Goal: Task Accomplishment & Management: Use online tool/utility

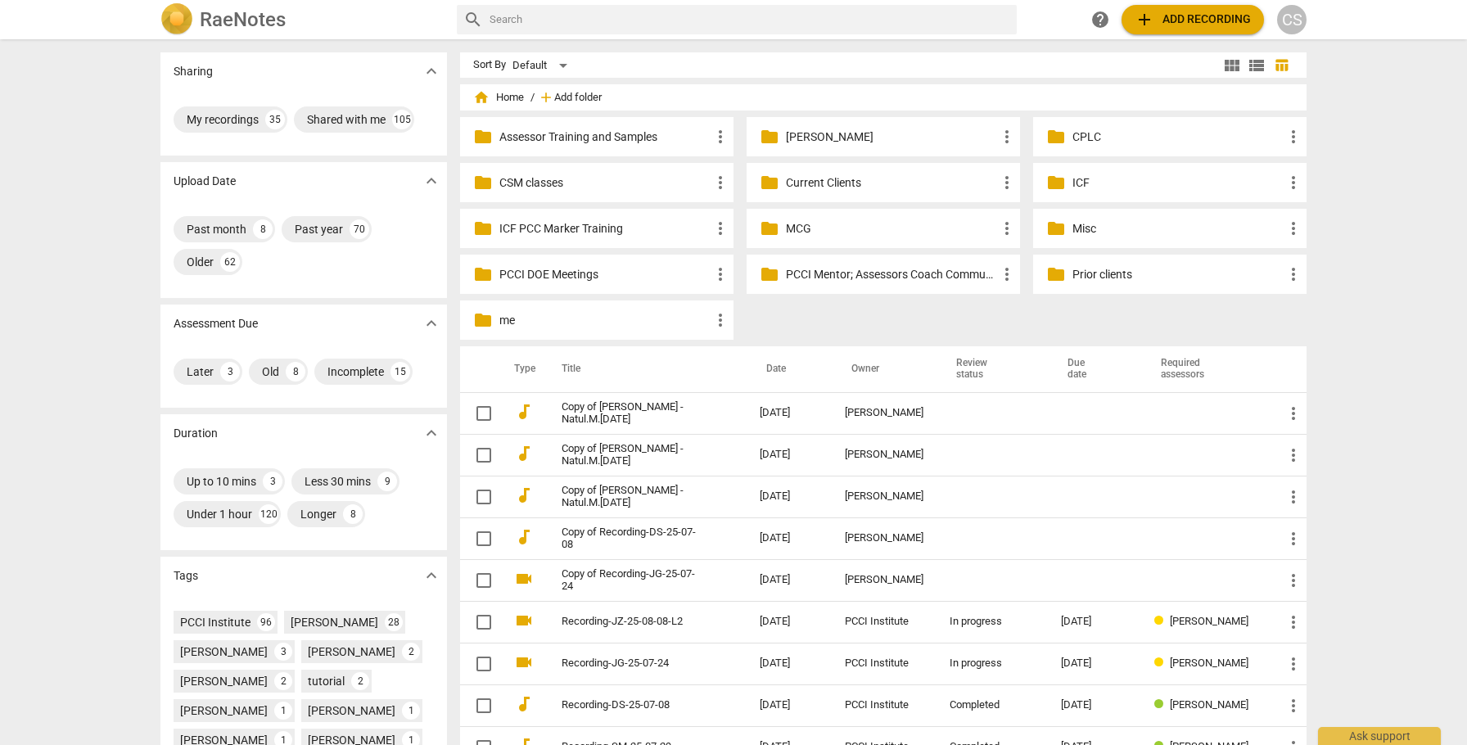
click at [571, 97] on span "Add folder" at bounding box center [577, 98] width 47 height 12
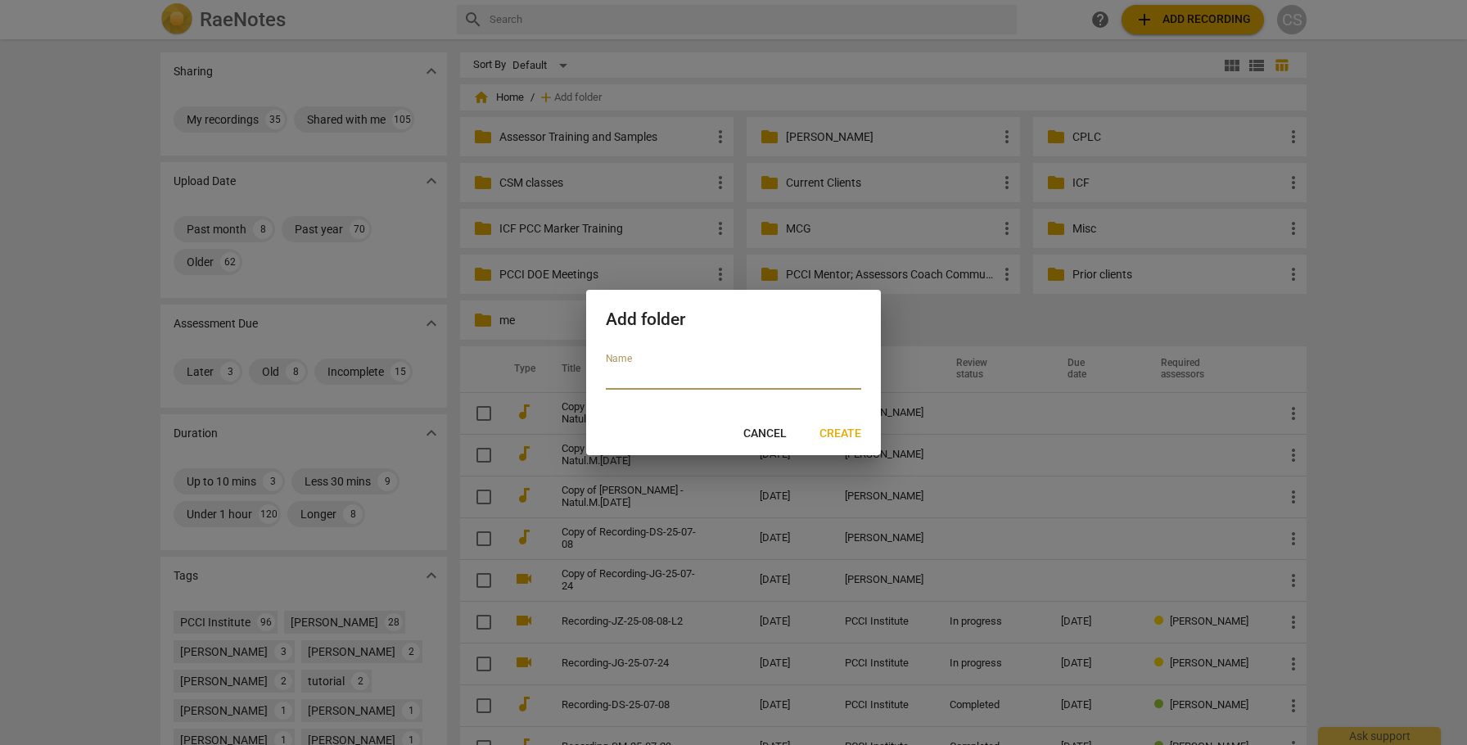
click at [770, 435] on span "Cancel" at bounding box center [764, 434] width 43 height 16
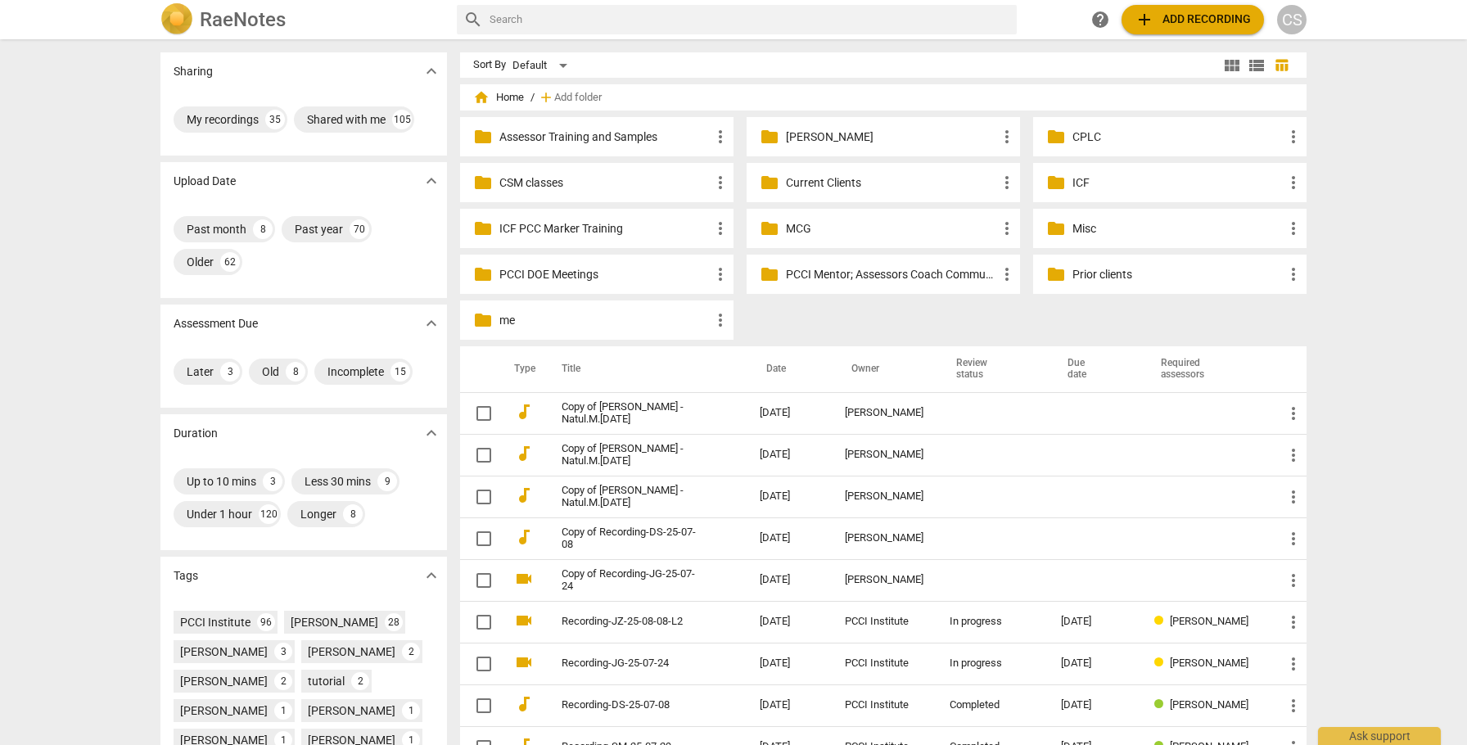
click at [790, 225] on p "MCG" at bounding box center [891, 228] width 211 height 17
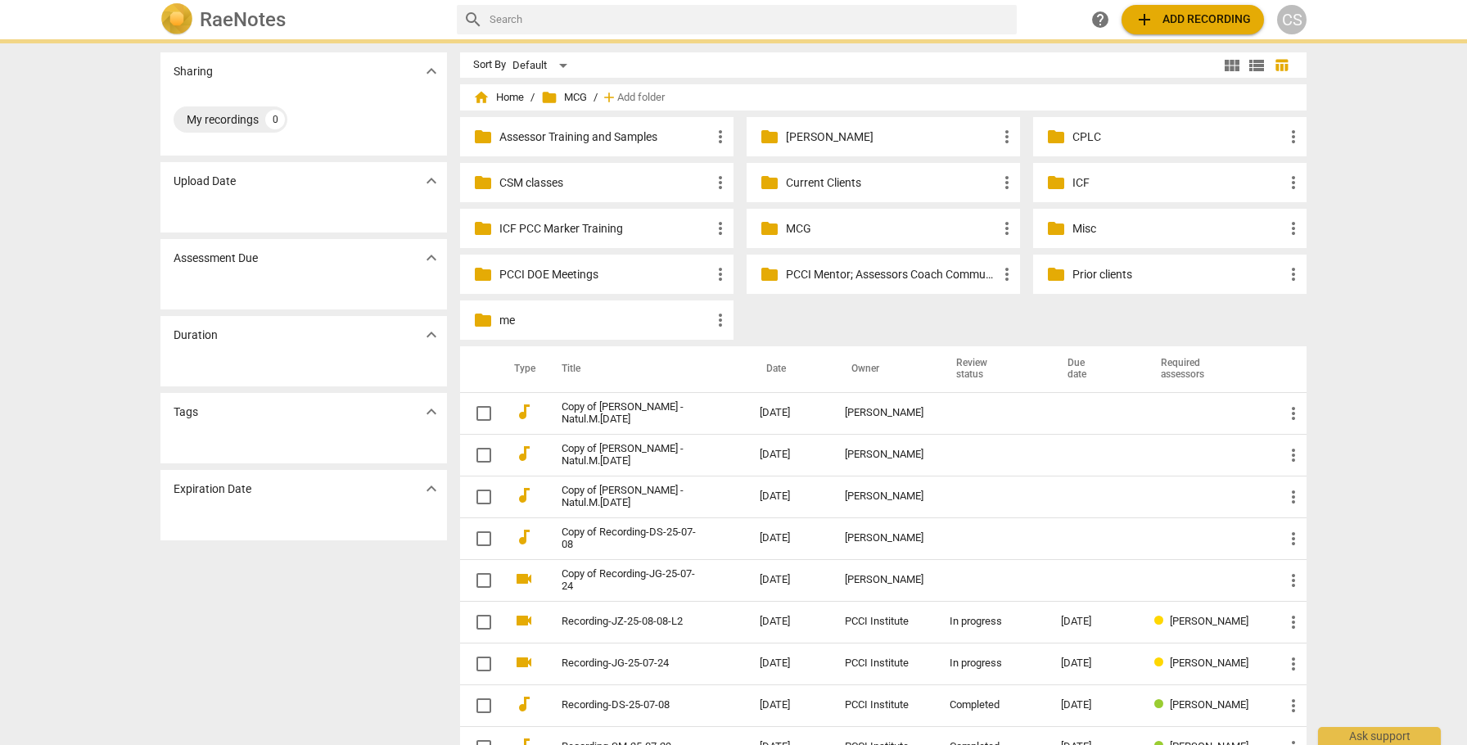
click at [790, 225] on p "MCG" at bounding box center [891, 228] width 211 height 17
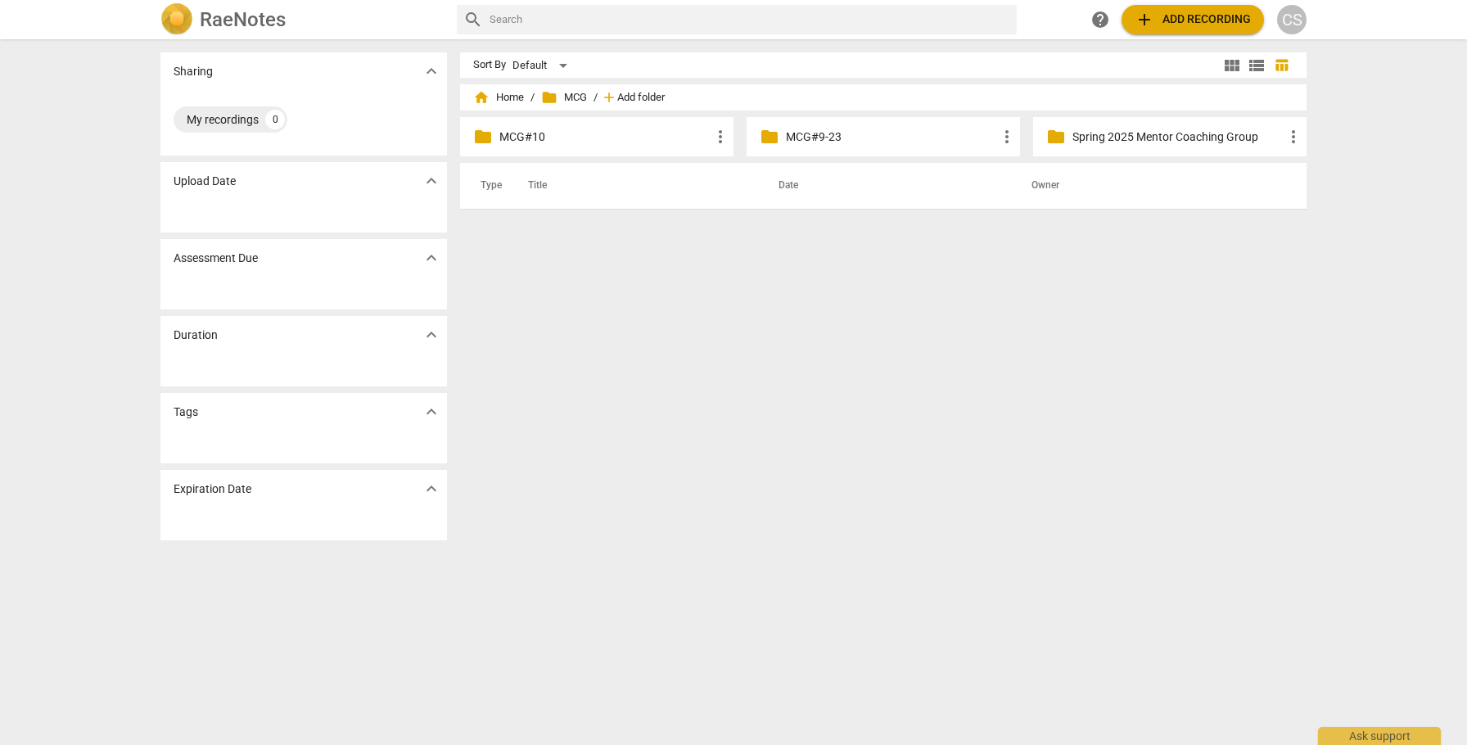
click at [650, 97] on span "Add folder" at bounding box center [640, 98] width 47 height 12
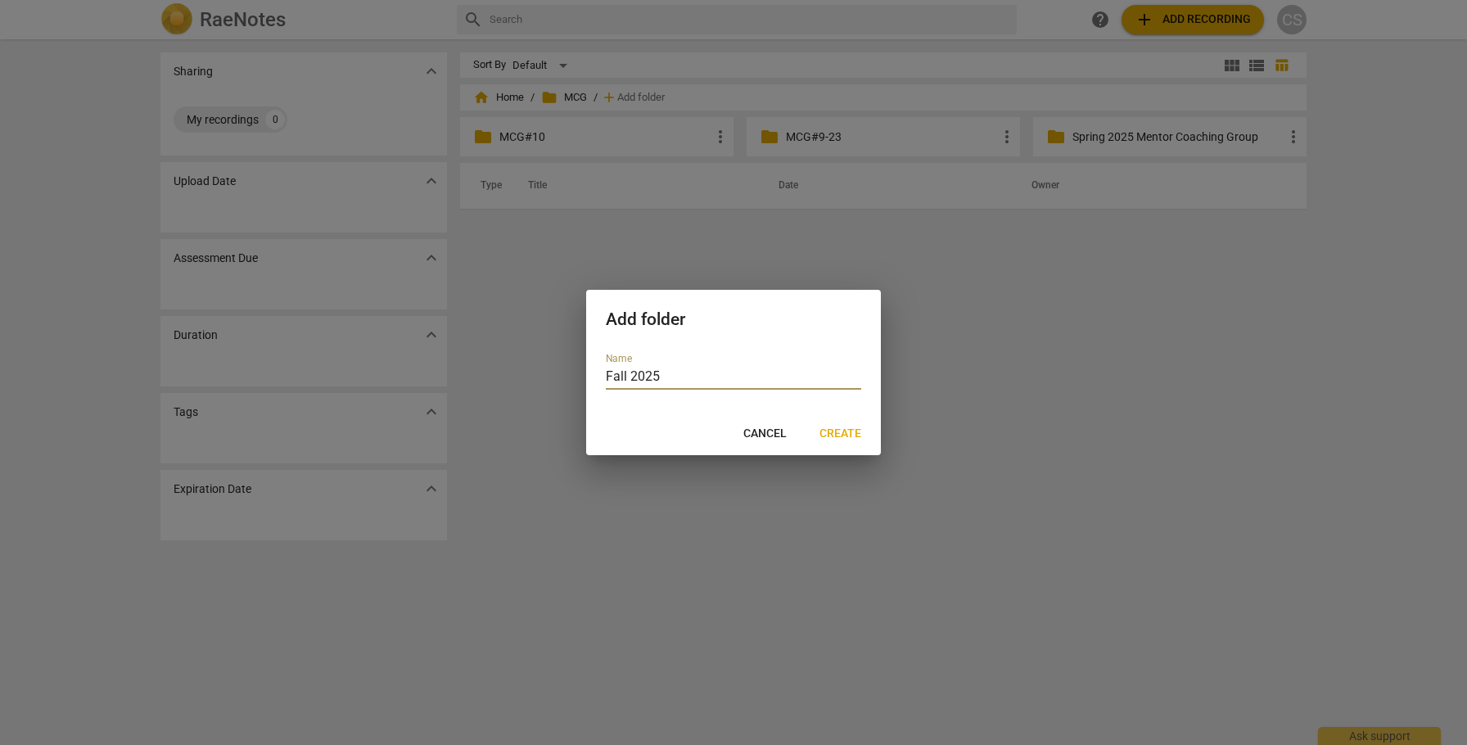
type input "Fall 2025"
click at [835, 428] on span "Create" at bounding box center [841, 434] width 42 height 16
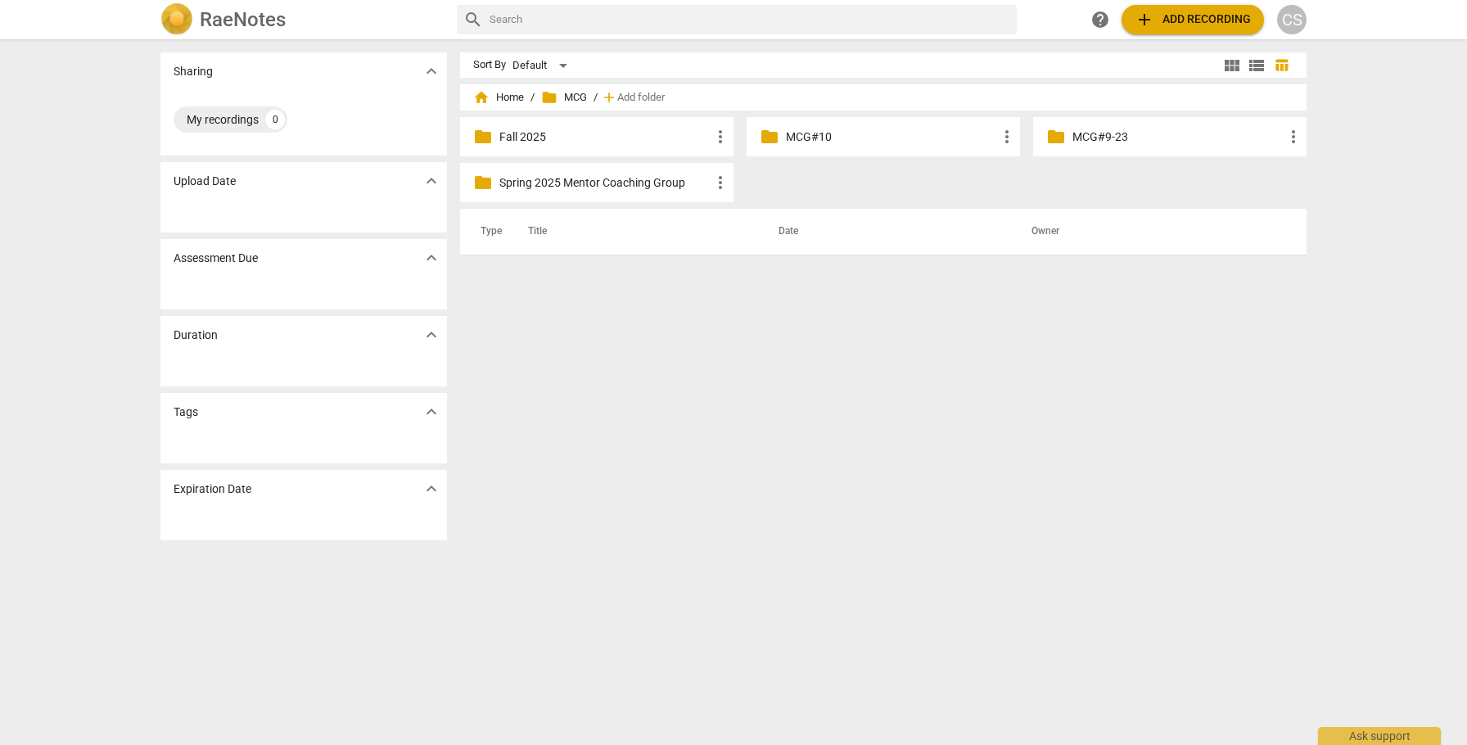
click at [678, 137] on p "Fall 2025" at bounding box center [604, 137] width 211 height 17
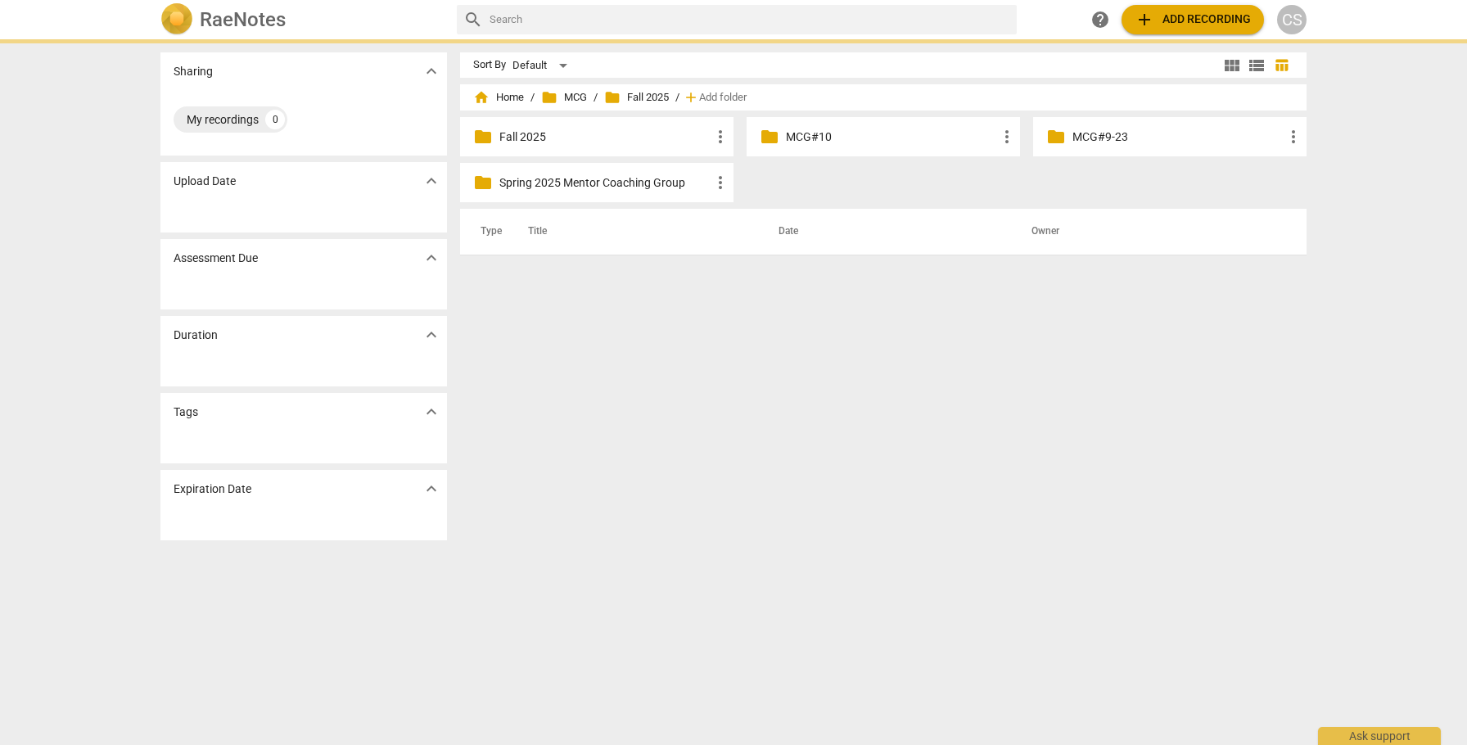
click at [678, 209] on th "Title" at bounding box center [633, 232] width 251 height 46
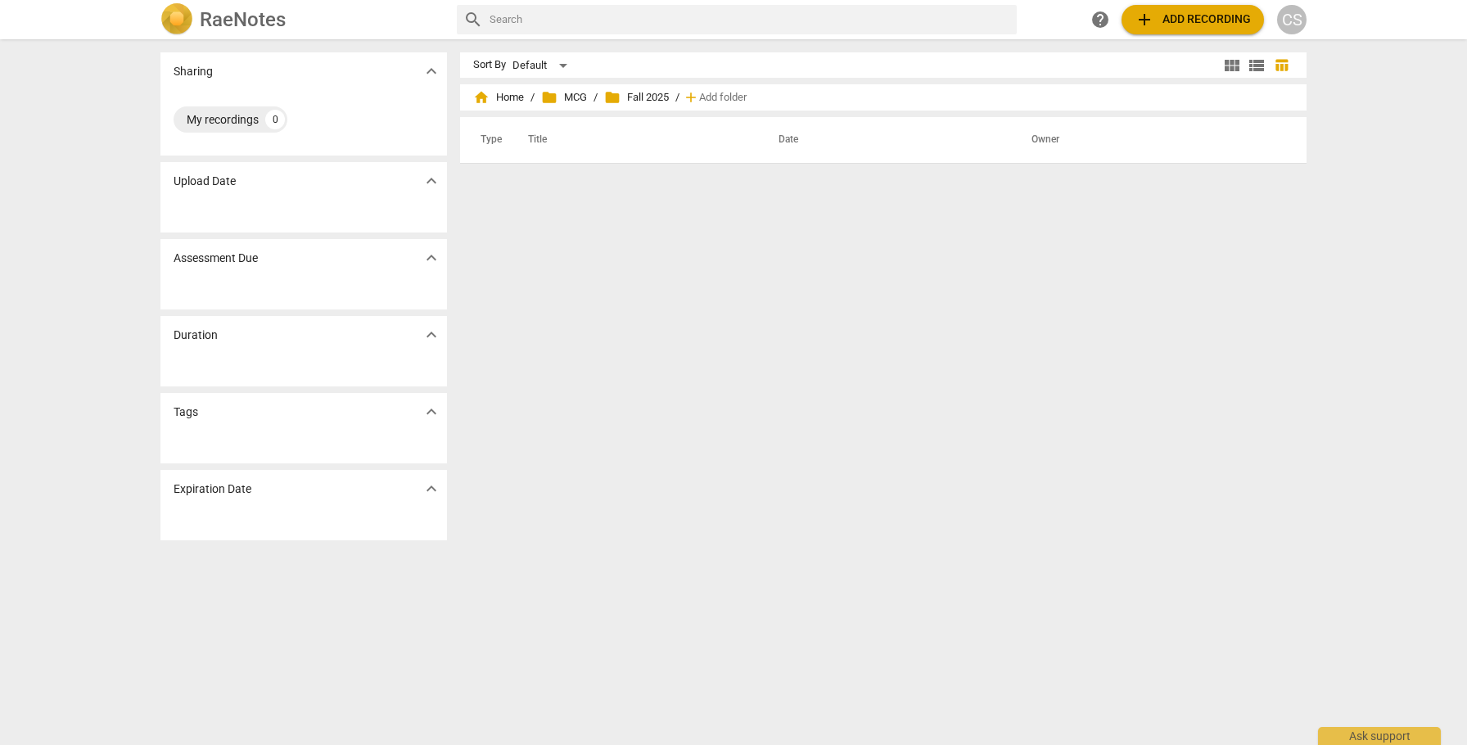
click at [1187, 16] on span "add Add recording" at bounding box center [1193, 20] width 116 height 20
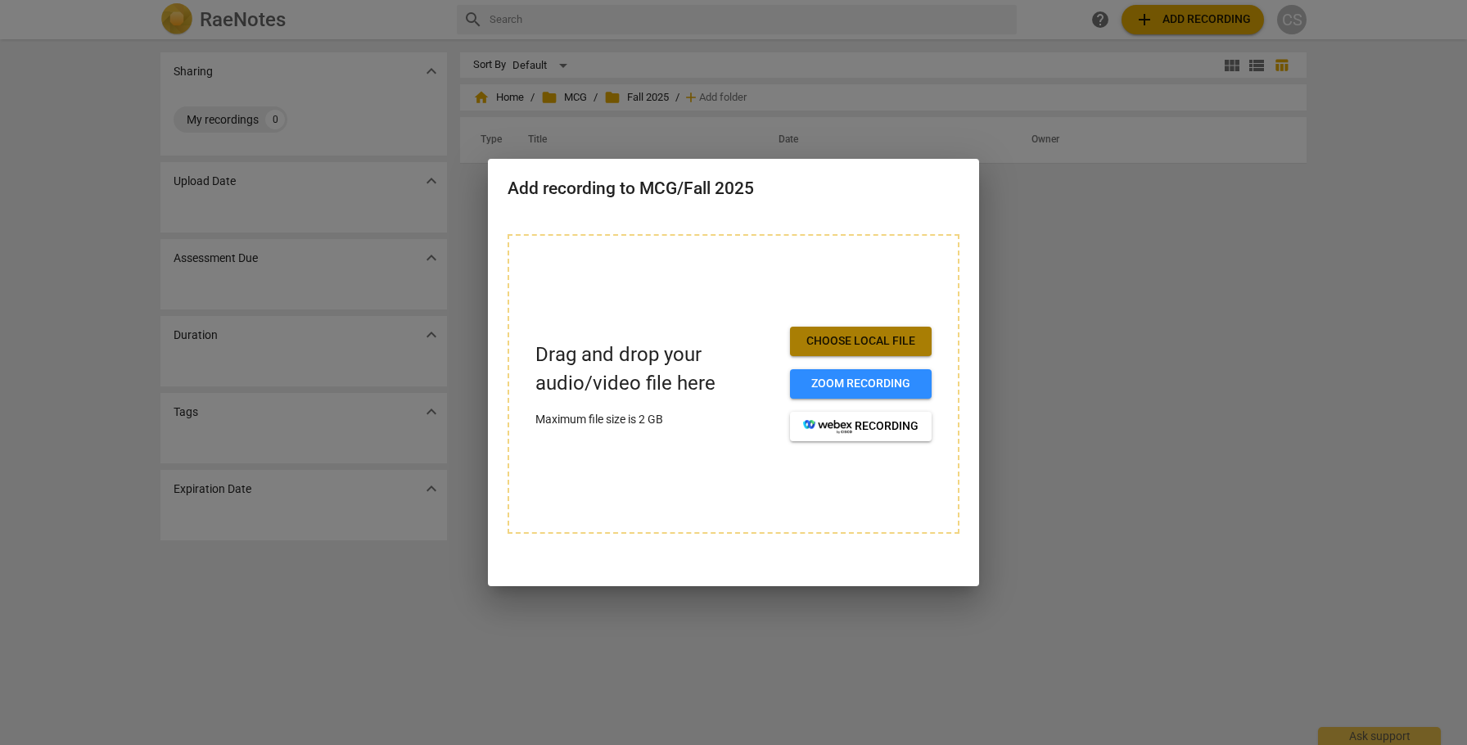
click at [860, 340] on span "Choose local file" at bounding box center [860, 341] width 115 height 16
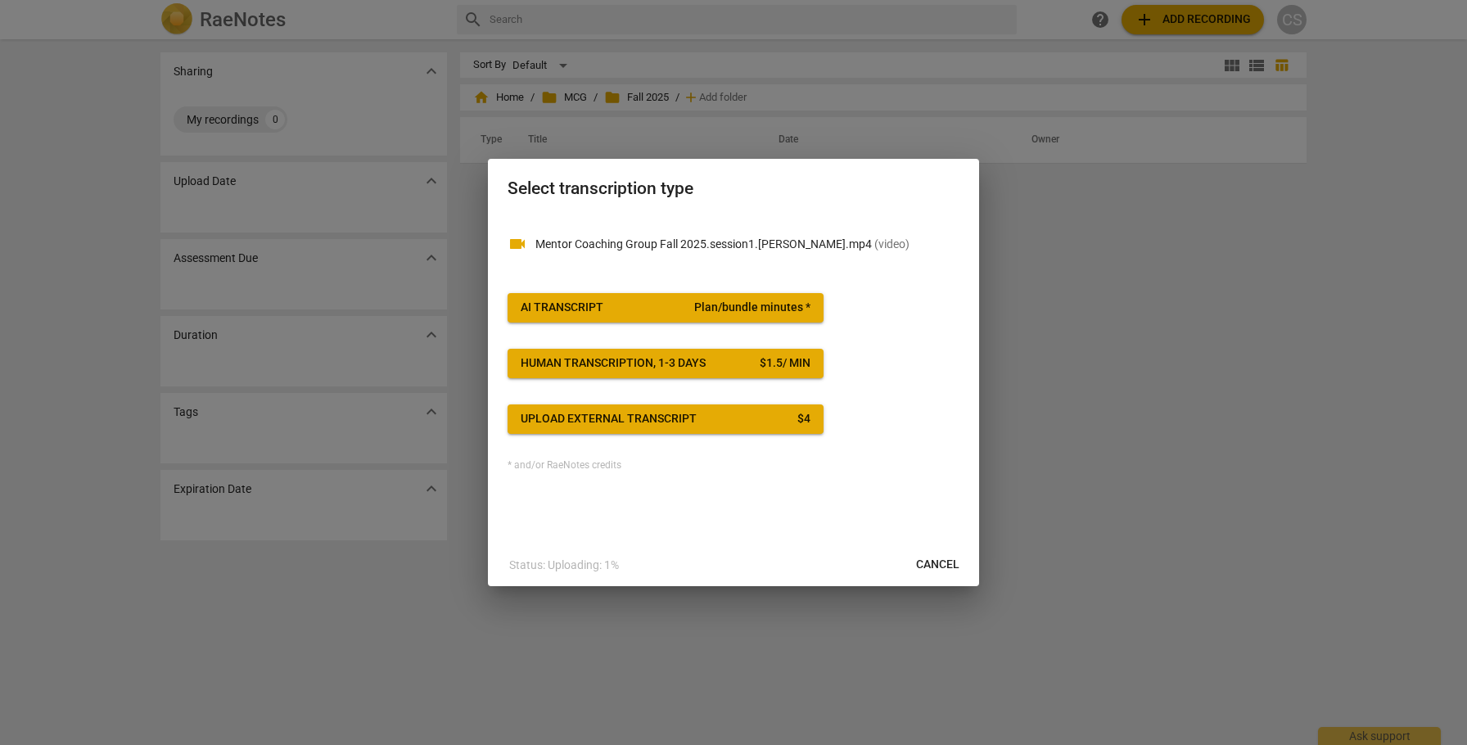
click at [776, 307] on span "Plan/bundle minutes *" at bounding box center [752, 308] width 116 height 16
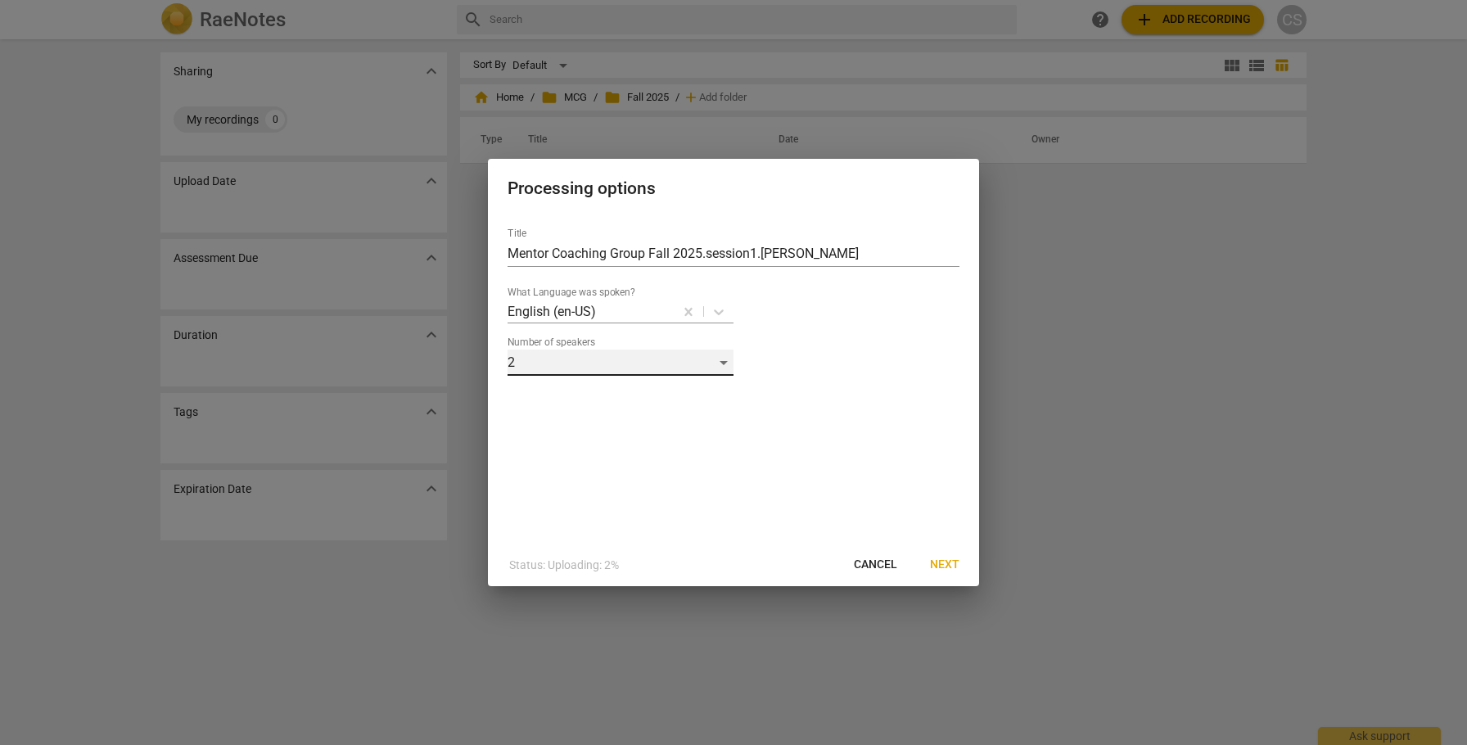
click at [723, 357] on div "2" at bounding box center [621, 363] width 226 height 26
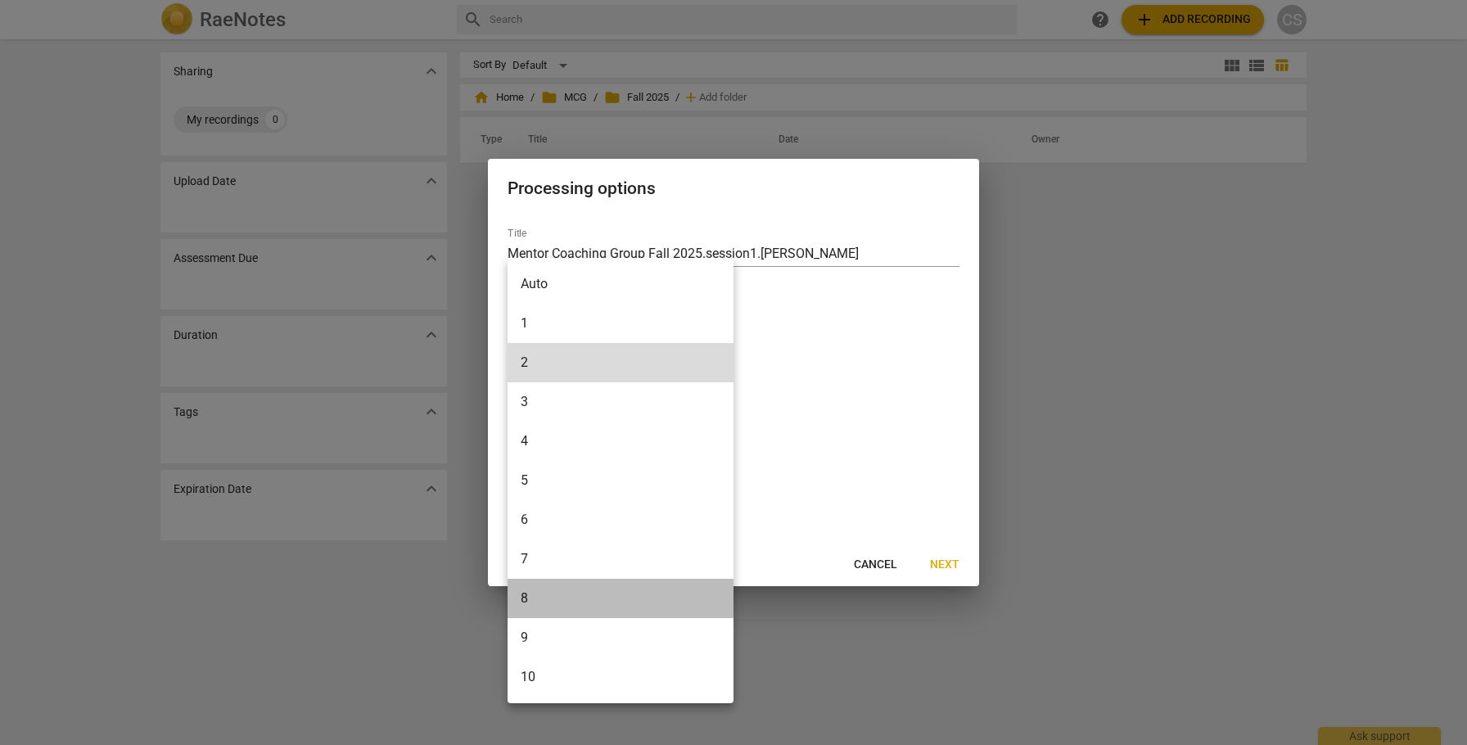
click at [587, 594] on li "8" at bounding box center [621, 598] width 226 height 39
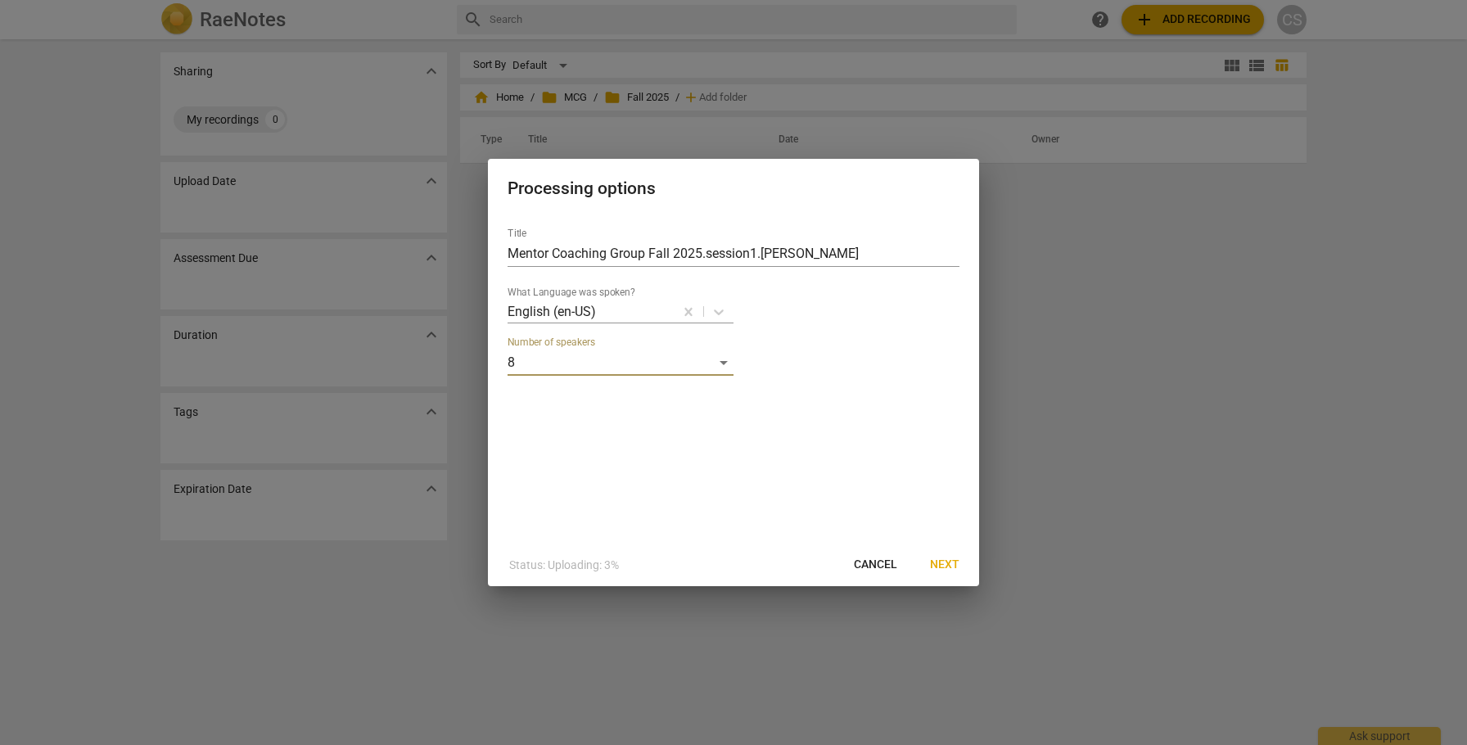
click at [941, 566] on span "Next" at bounding box center [944, 565] width 29 height 16
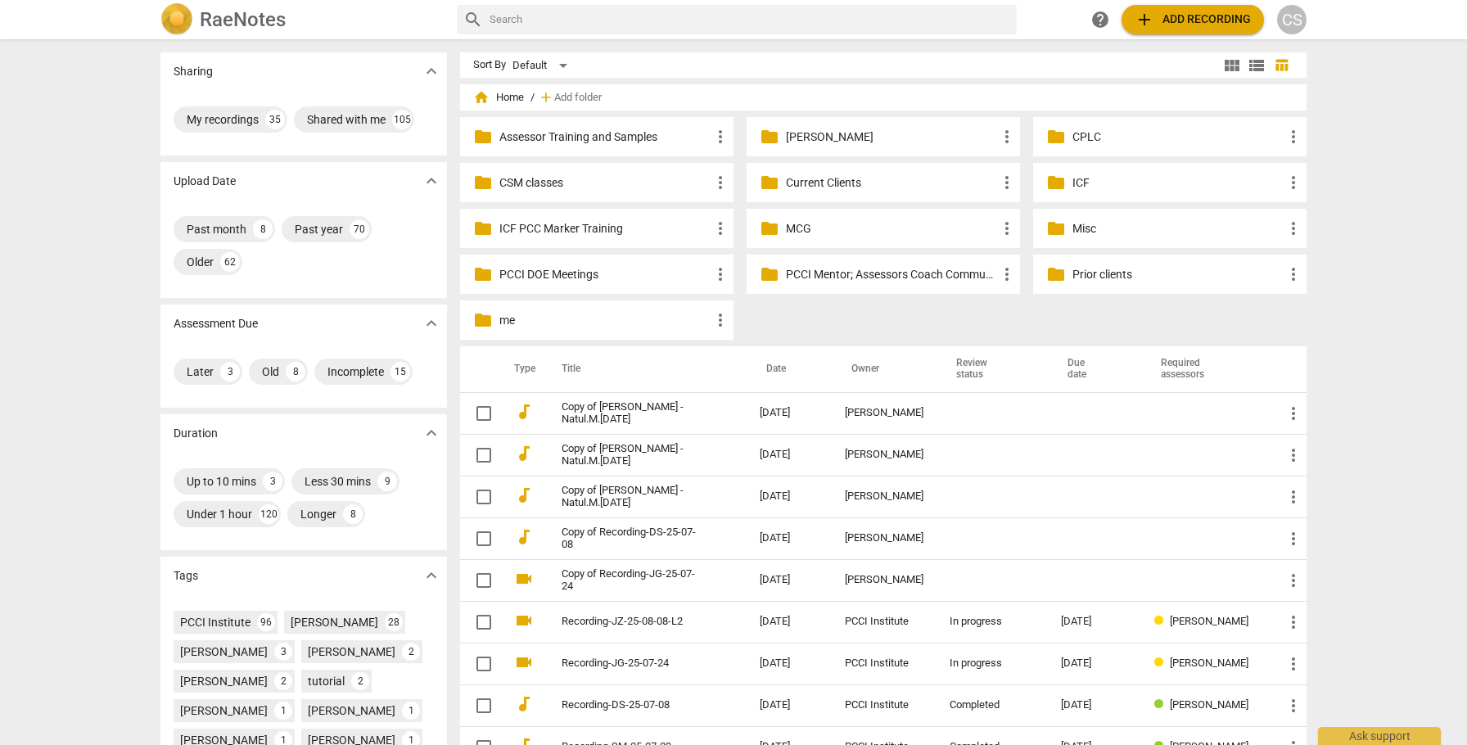
click at [803, 228] on p "MCG" at bounding box center [891, 228] width 211 height 17
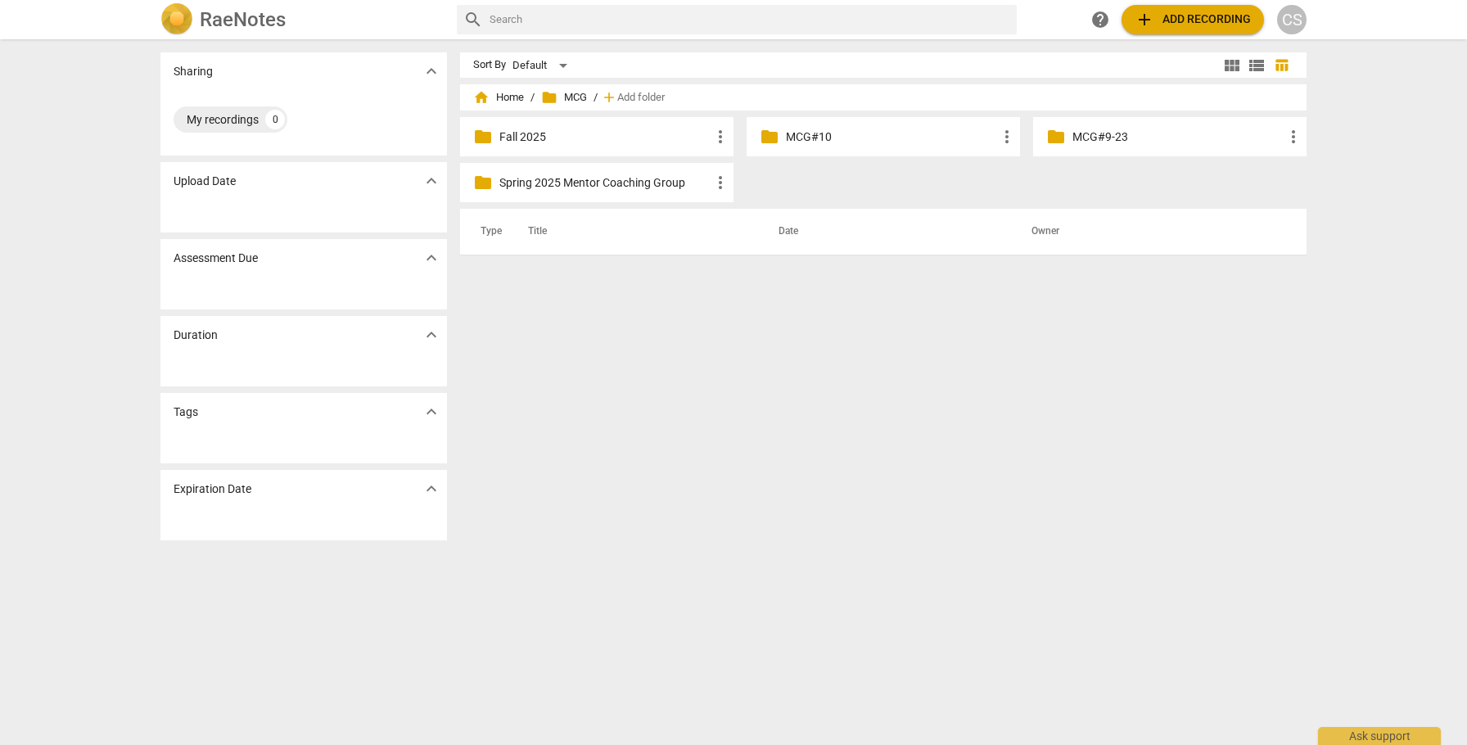
click at [609, 142] on p "Fall 2025" at bounding box center [604, 137] width 211 height 17
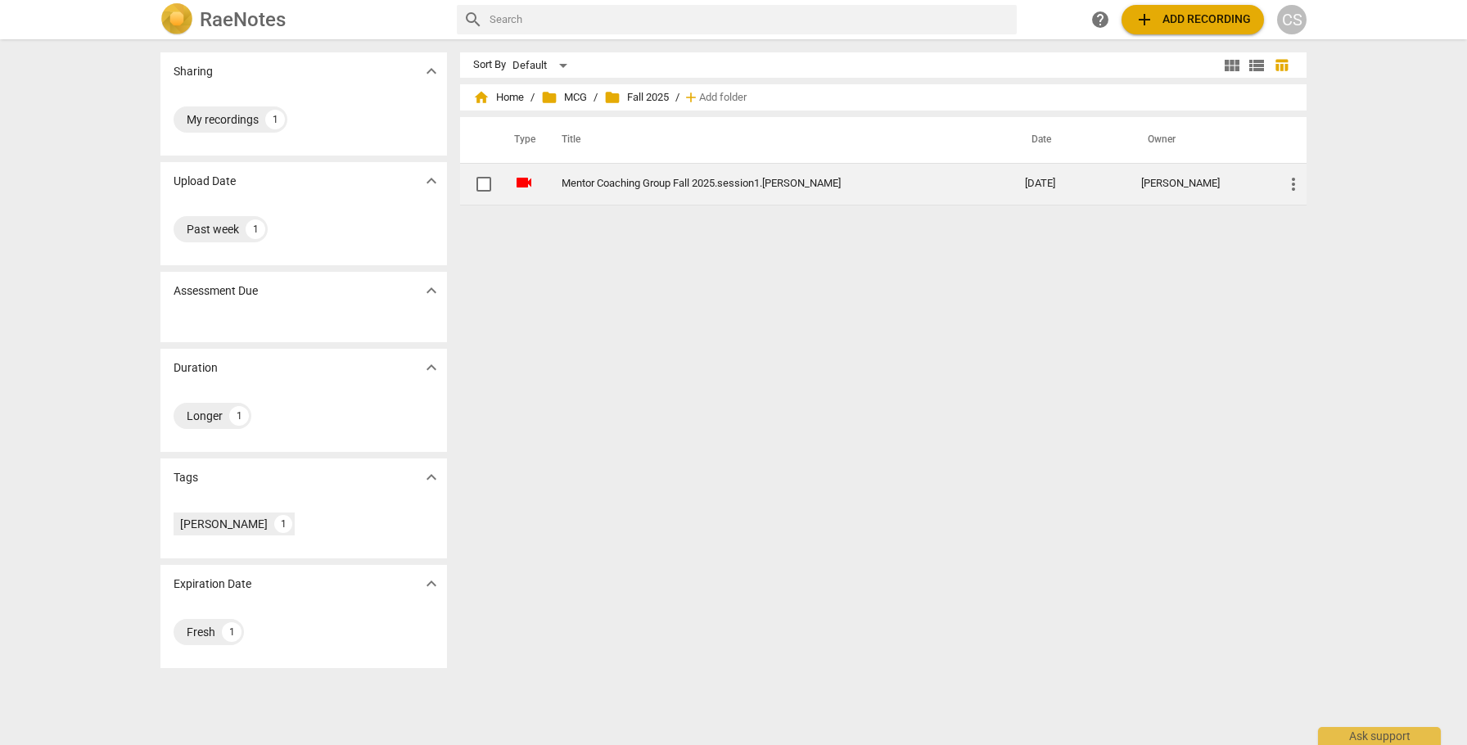
click at [615, 185] on link "Mentor Coaching Group Fall 2025.session1.[PERSON_NAME]" at bounding box center [764, 184] width 404 height 12
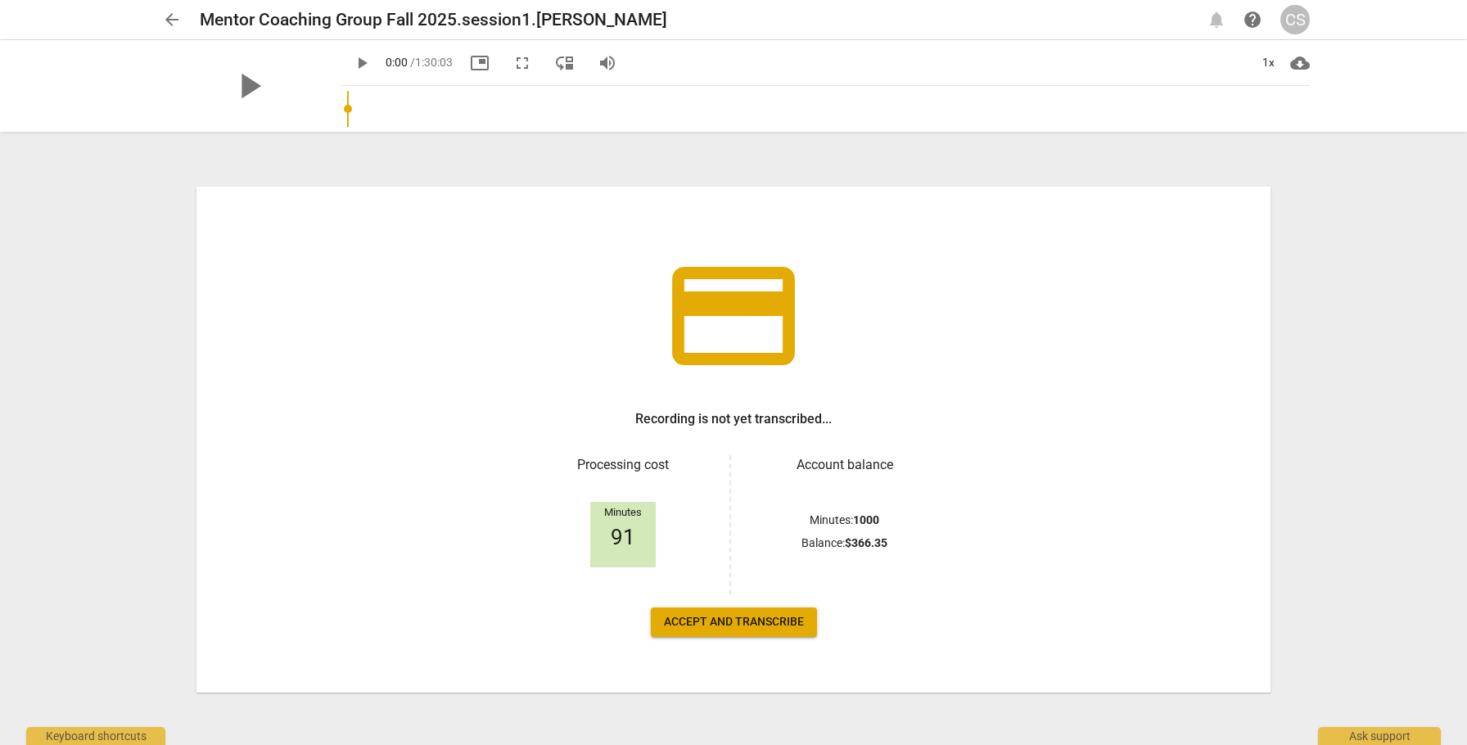
click at [721, 622] on span "Accept and transcribe" at bounding box center [734, 622] width 140 height 16
